Goal: Task Accomplishment & Management: Use online tool/utility

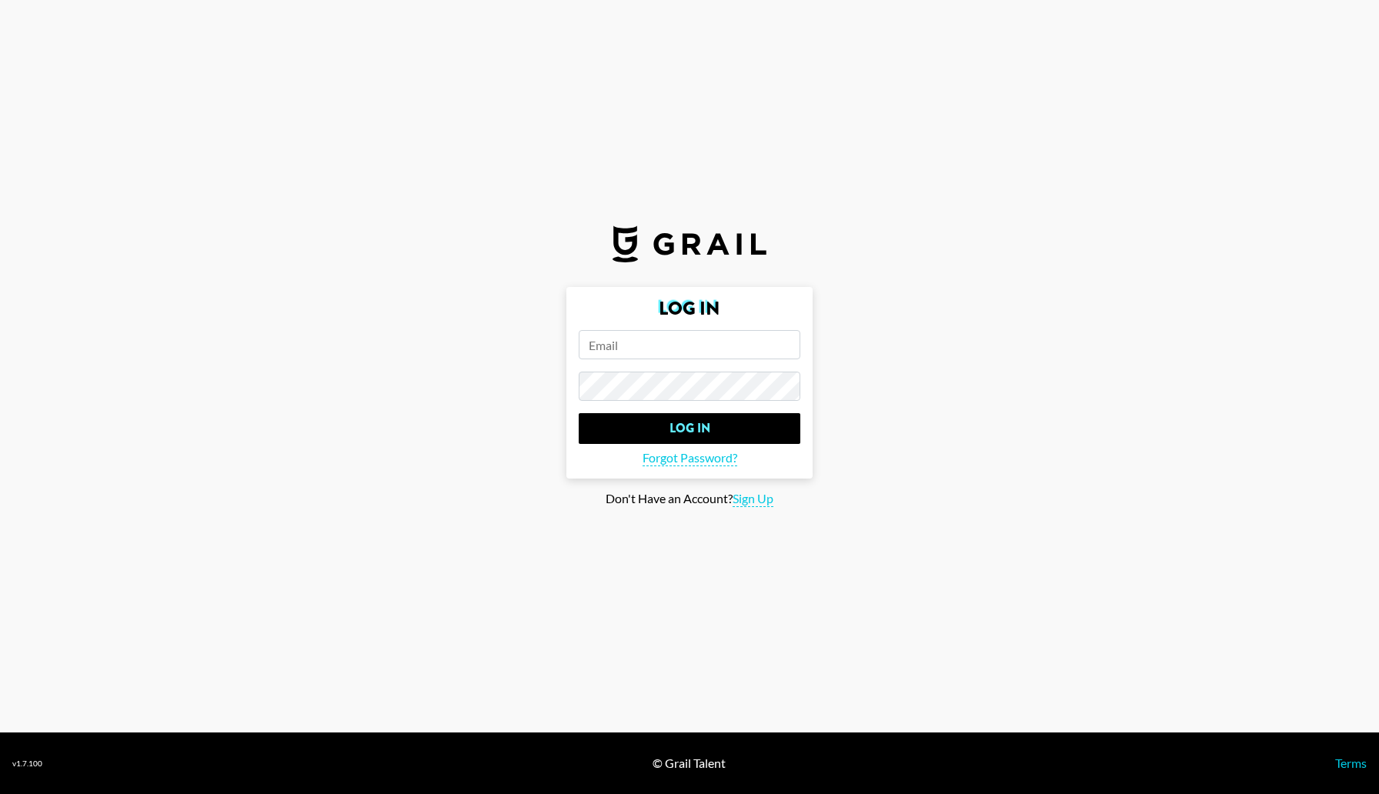
click at [636, 353] on input "email" at bounding box center [690, 344] width 222 height 29
type input "[PERSON_NAME][EMAIL_ADDRESS][DOMAIN_NAME]"
click at [579, 413] on input "Log In" at bounding box center [690, 428] width 222 height 31
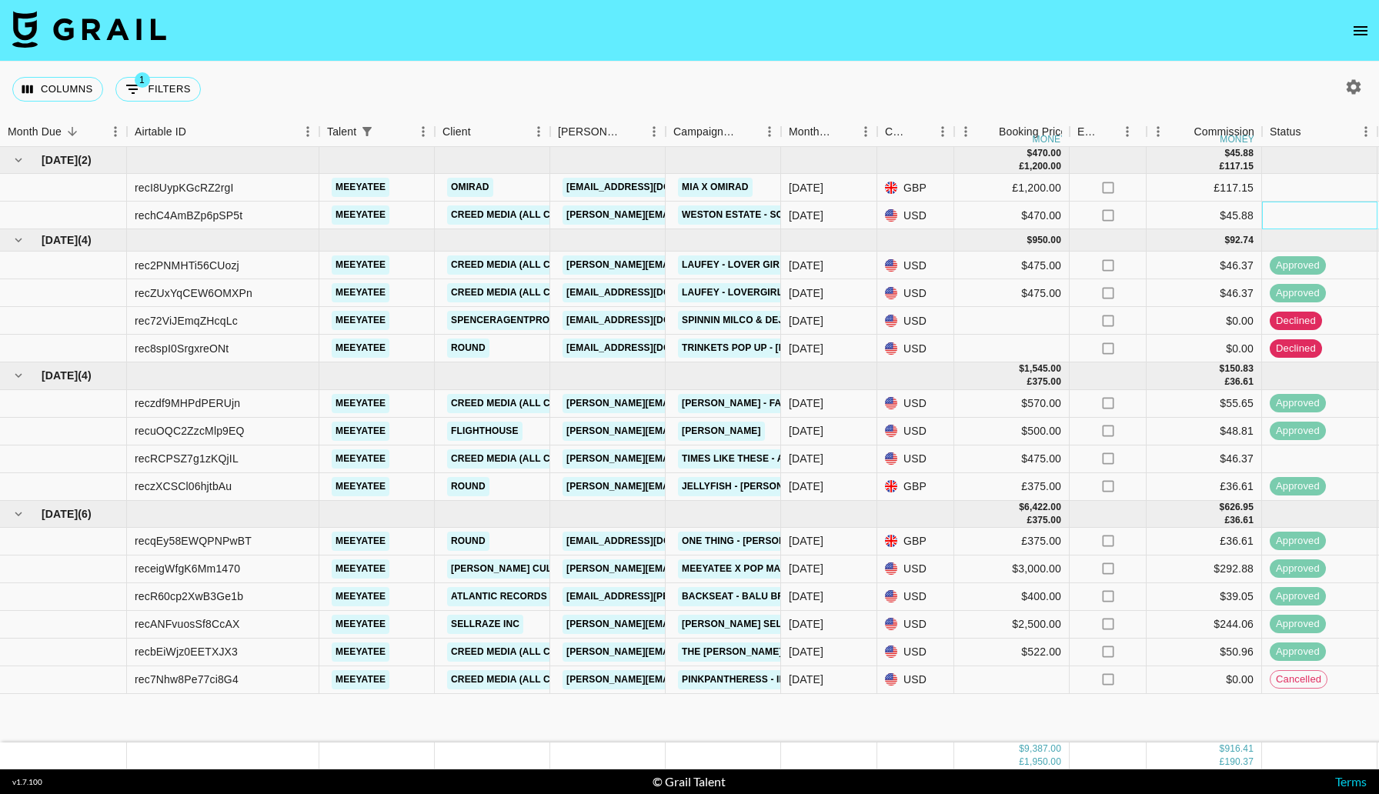
click at [1289, 221] on div at bounding box center [1319, 216] width 115 height 28
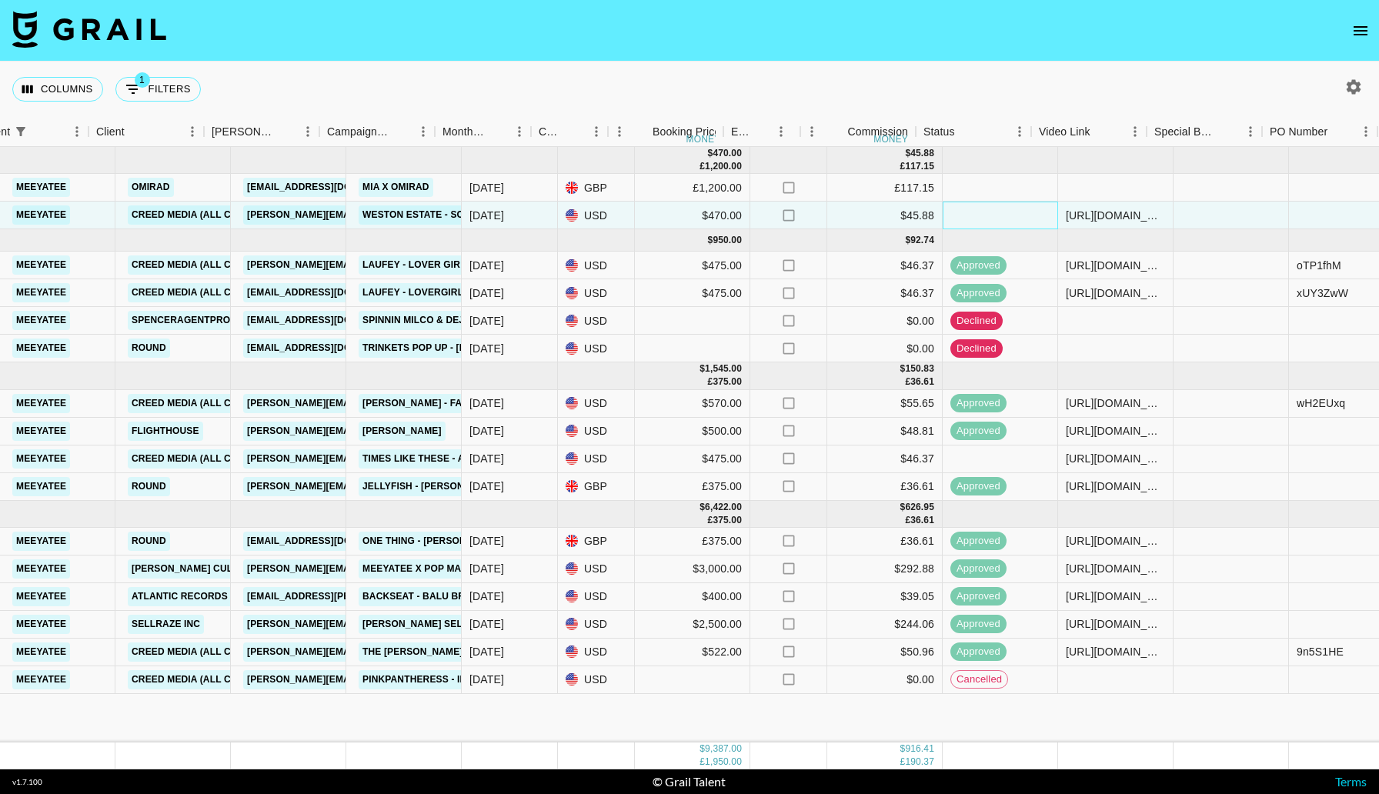
scroll to position [0, 346]
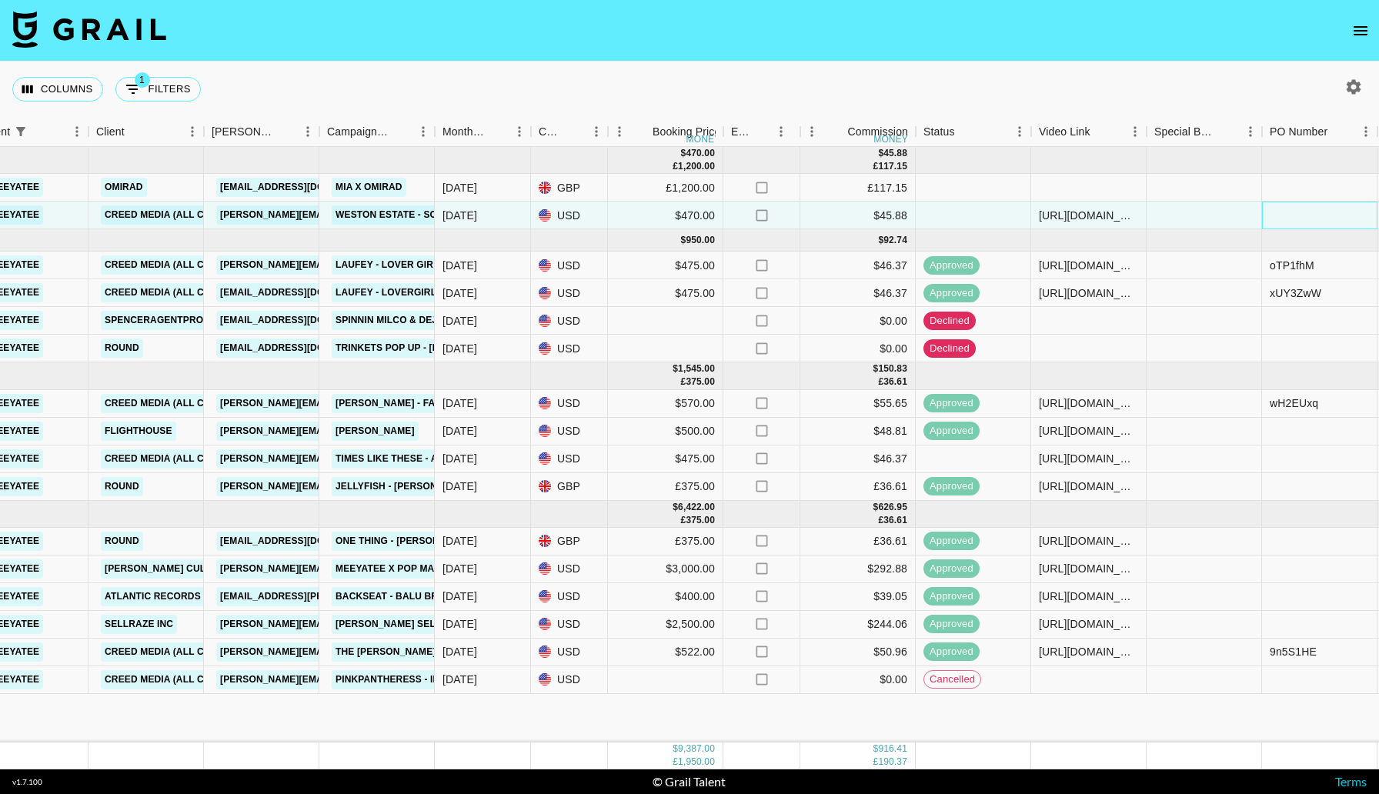
click at [1306, 215] on div at bounding box center [1319, 216] width 115 height 28
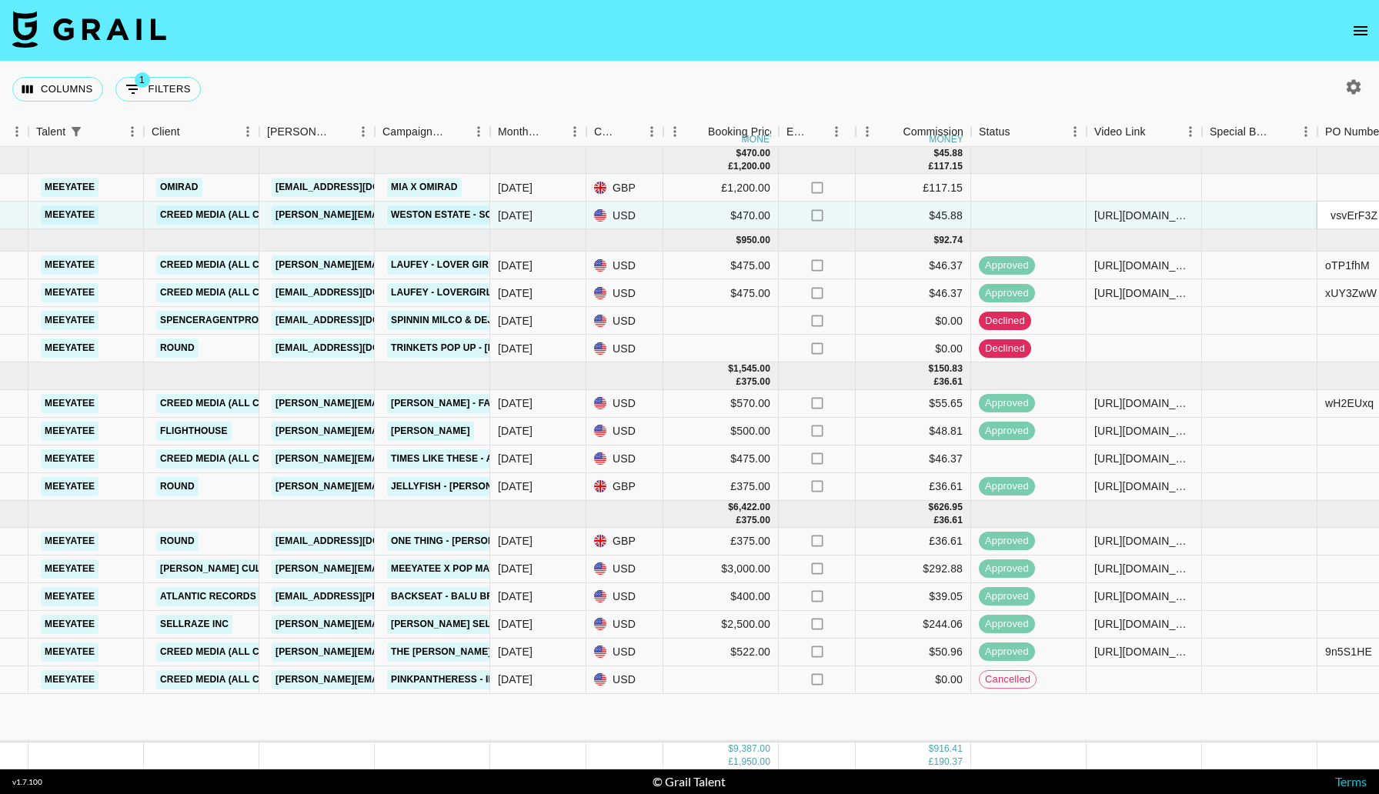
scroll to position [0, 292]
click at [1340, 219] on input "vsvErF3Z" at bounding box center [1374, 215] width 113 height 12
type input "svErF3Z"
click at [1224, 216] on div at bounding box center [1259, 216] width 115 height 28
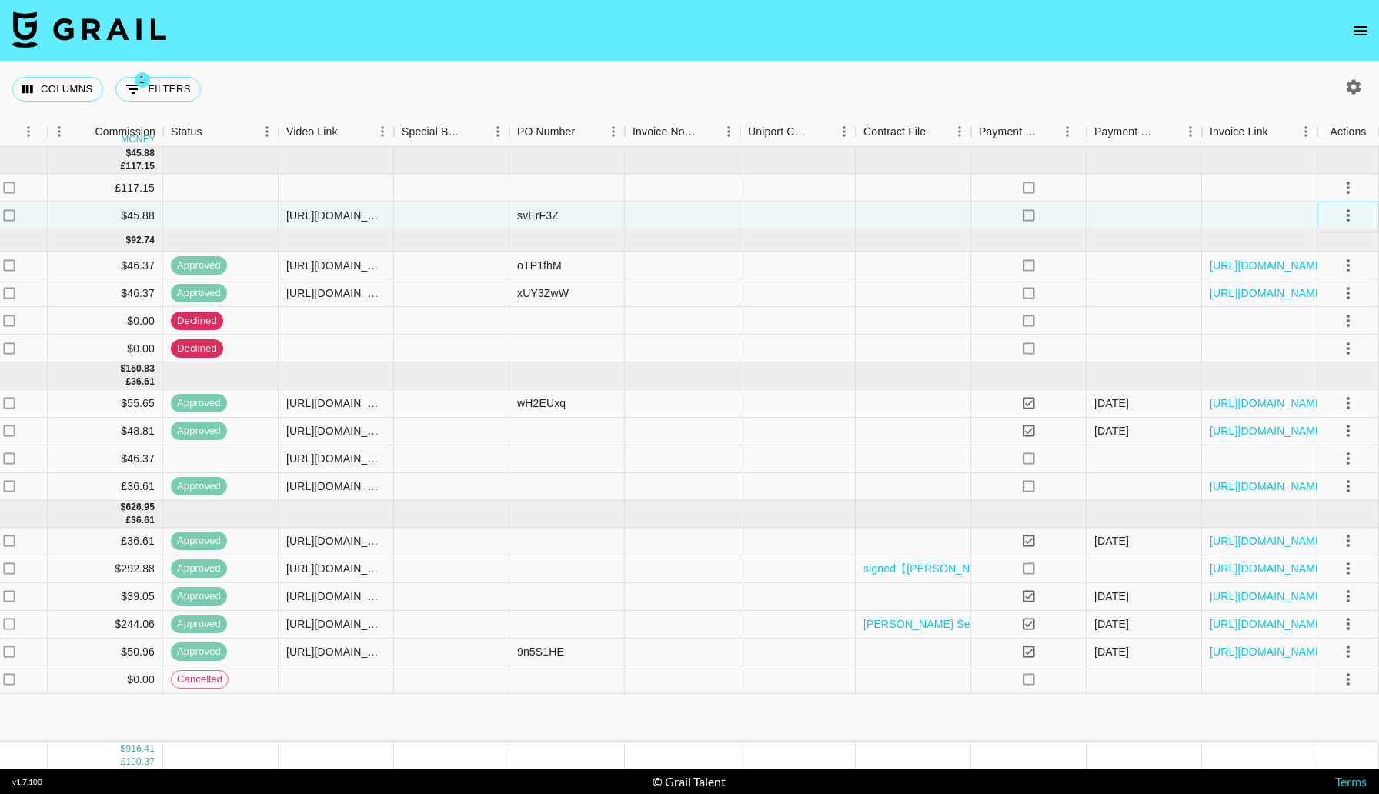
click at [1344, 221] on icon "select merge strategy" at bounding box center [1348, 215] width 18 height 18
click at [1315, 354] on div "Approve" at bounding box center [1315, 359] width 47 height 18
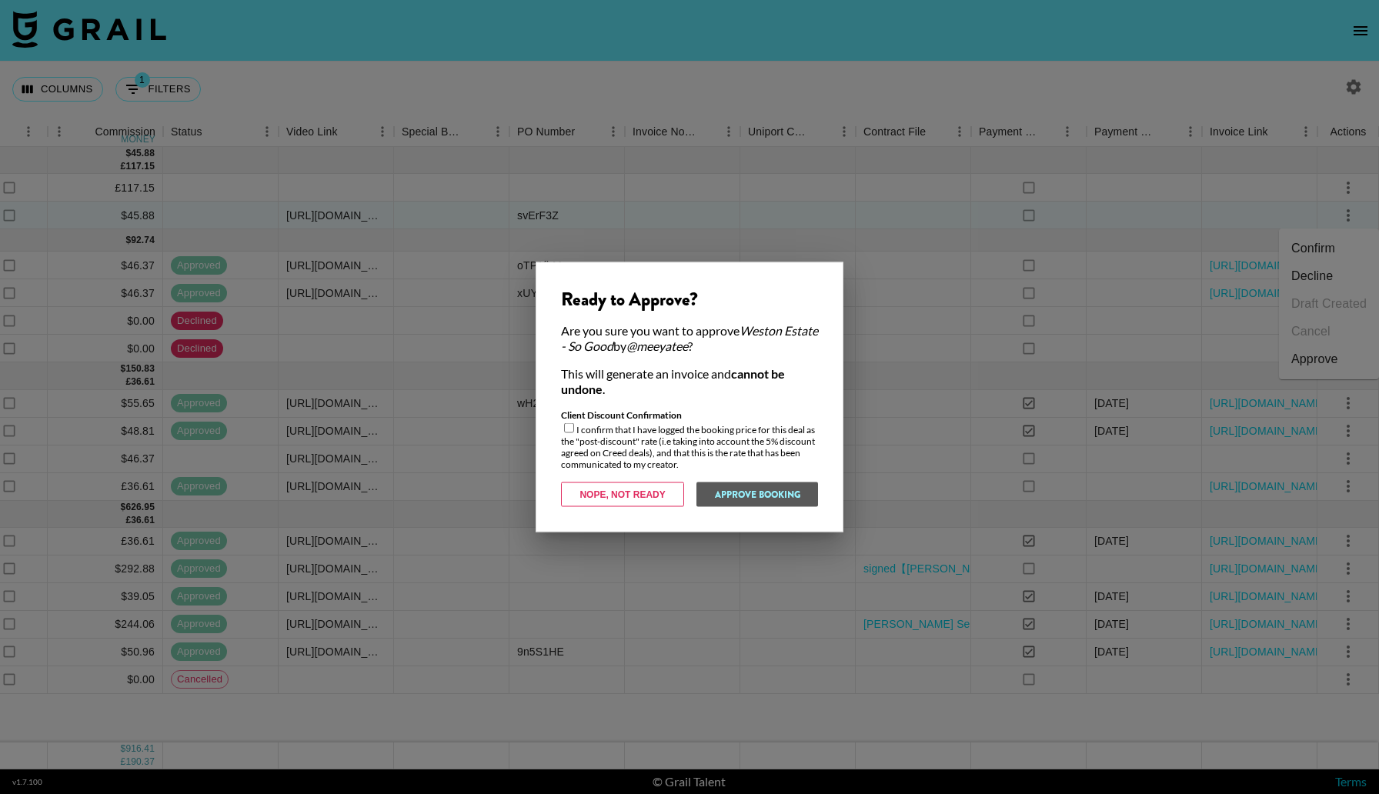
click at [577, 433] on div "Client Discount Confirmation I confirm that I have logged the booking price for…" at bounding box center [689, 439] width 257 height 61
click at [575, 430] on div "Client Discount Confirmation I confirm that I have logged the booking price for…" at bounding box center [689, 439] width 257 height 61
click at [573, 430] on input "checkbox" at bounding box center [569, 428] width 10 height 10
checkbox input "true"
click at [724, 486] on button "Approve Booking" at bounding box center [757, 495] width 122 height 25
